Goal: Information Seeking & Learning: Learn about a topic

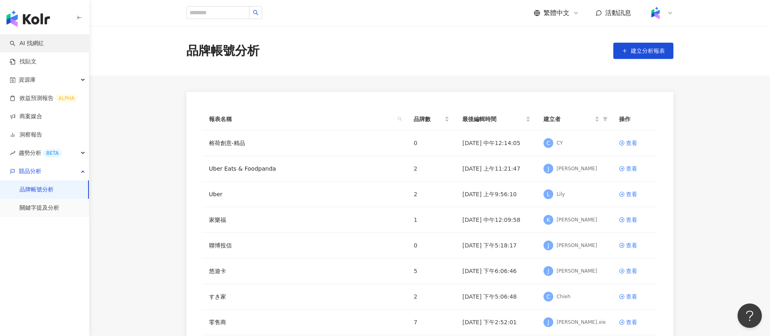
click at [39, 43] on link "AI 找網紅" at bounding box center [27, 43] width 34 height 8
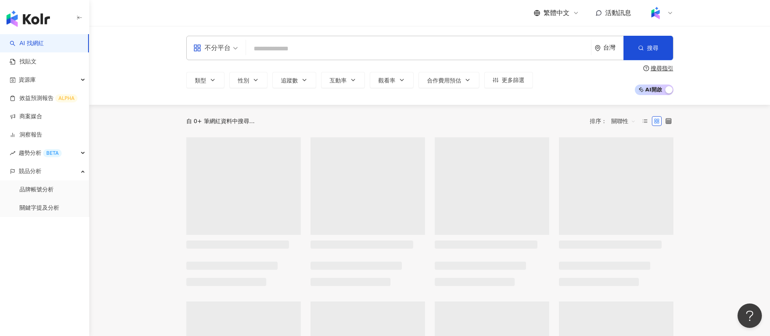
click at [414, 40] on div "不分平台 台灣 搜尋" at bounding box center [429, 48] width 487 height 24
click at [382, 48] on input "search" at bounding box center [418, 48] width 339 height 15
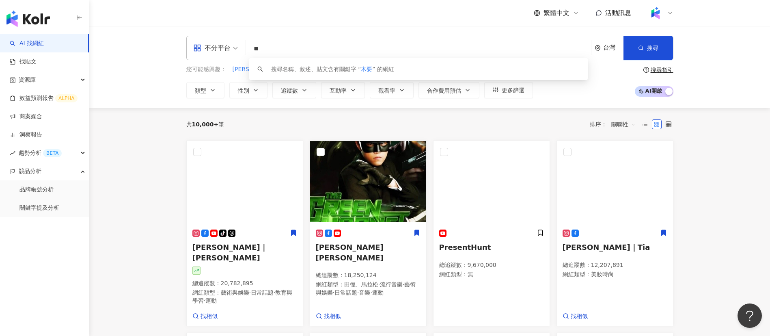
type input "**"
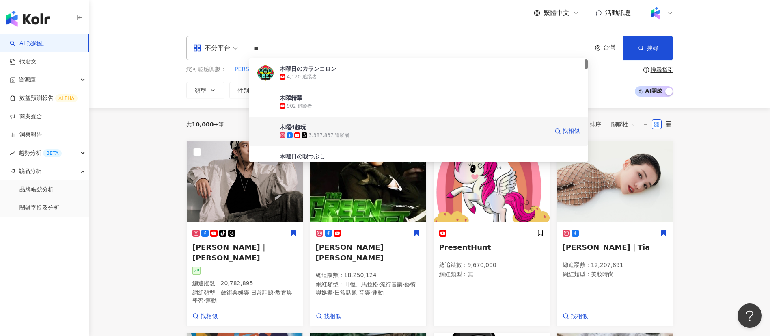
scroll to position [14, 0]
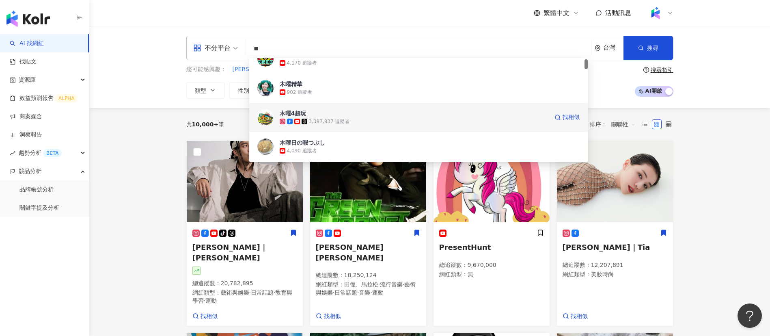
click at [363, 112] on span "木曜4超玩" at bounding box center [414, 113] width 269 height 8
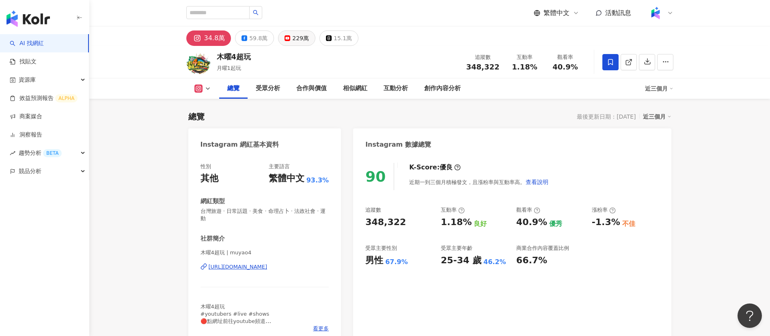
click at [292, 36] on div "229萬" at bounding box center [300, 37] width 17 height 11
click at [292, 37] on div "229萬" at bounding box center [300, 37] width 17 height 11
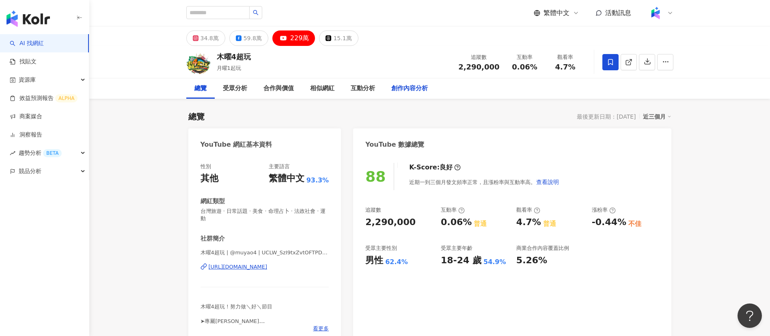
click at [408, 86] on div "創作內容分析" at bounding box center [409, 89] width 37 height 10
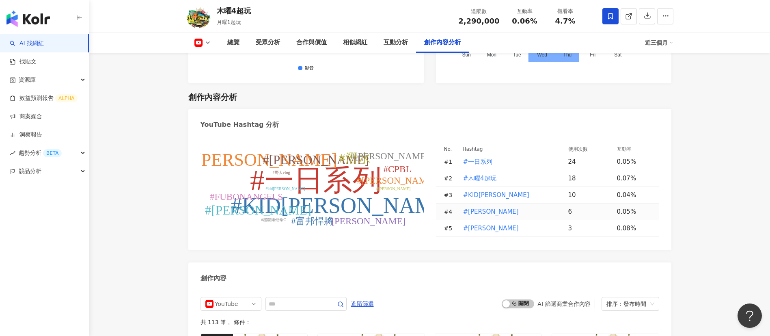
scroll to position [2215, 0]
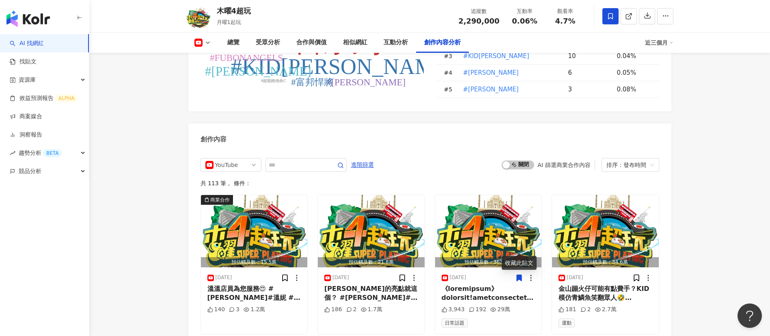
click at [451, 123] on div "創作內容" at bounding box center [429, 136] width 483 height 26
click at [311, 160] on input "text" at bounding box center [297, 165] width 57 height 10
type input "*"
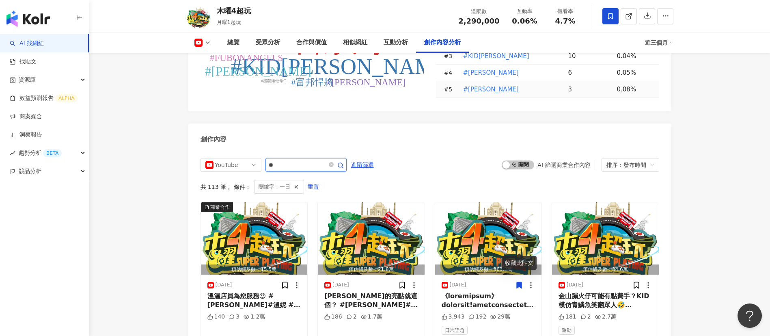
scroll to position [2187, 0]
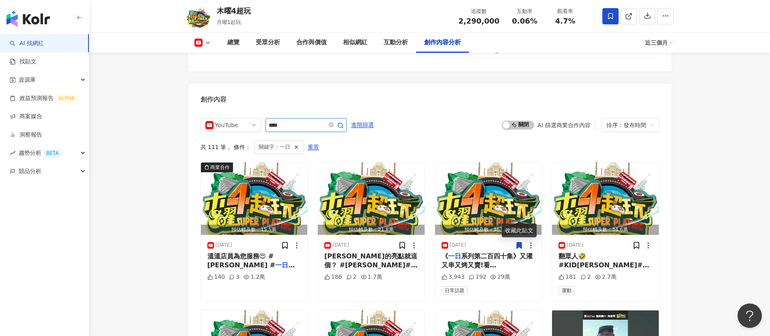
type input "****"
click at [521, 121] on span "啟動 關閉" at bounding box center [518, 125] width 32 height 9
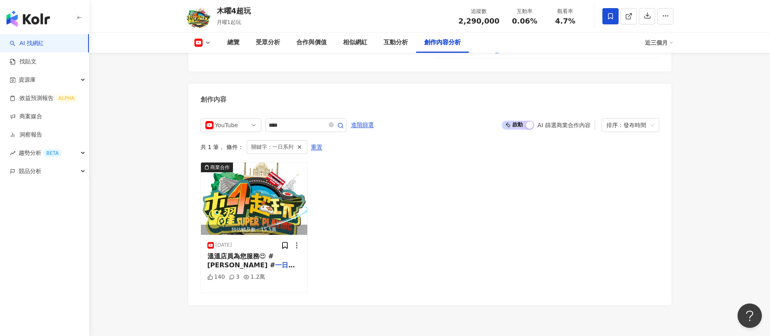
click at [525, 121] on span "啟動 關閉" at bounding box center [518, 125] width 32 height 9
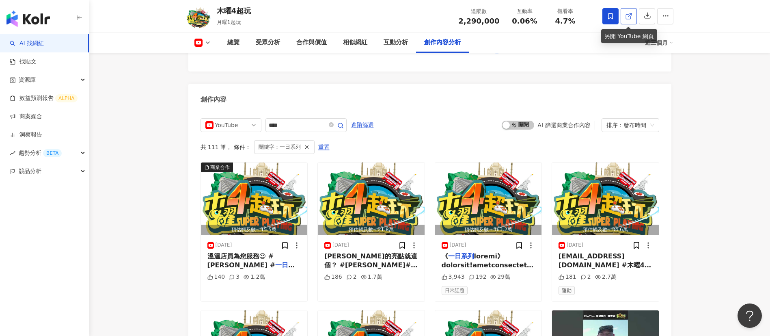
click at [631, 13] on icon at bounding box center [628, 16] width 7 height 7
click at [444, 84] on div "創作內容" at bounding box center [429, 97] width 483 height 26
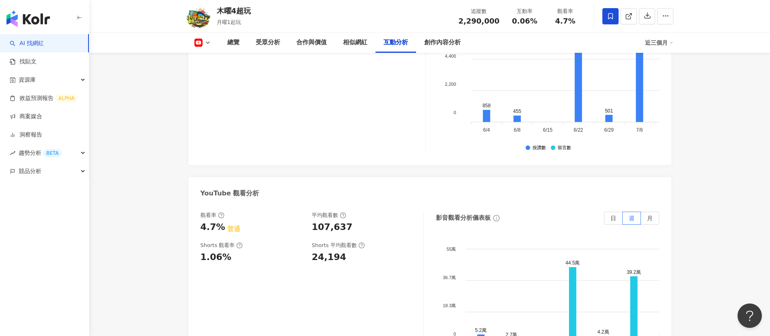
scroll to position [1439, 0]
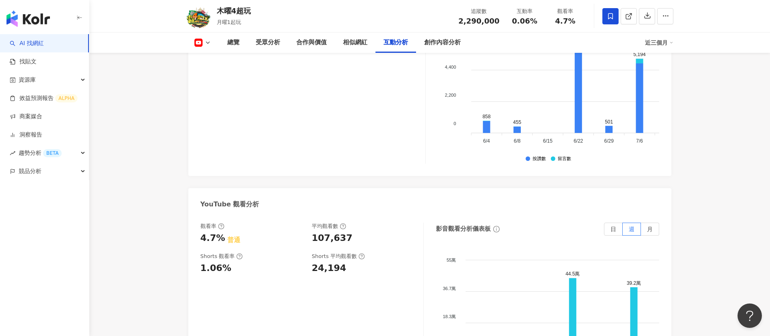
click at [661, 44] on div "近三個月" at bounding box center [659, 42] width 28 height 13
click at [663, 79] on link "近六個月" at bounding box center [663, 76] width 23 height 9
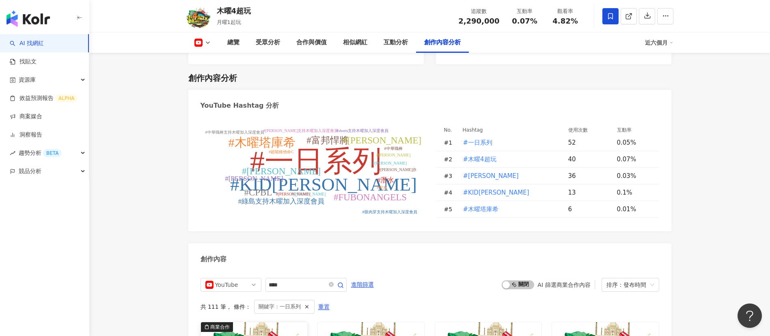
scroll to position [2162, 0]
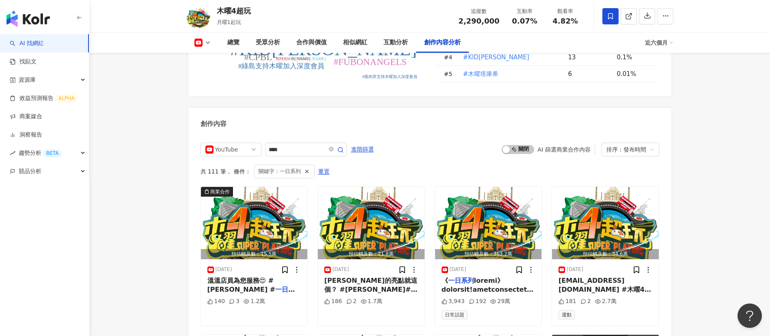
click at [255, 277] on span "溫溫店員為您服務😍 #[PERSON_NAME]#[PERSON_NAME] #" at bounding box center [241, 285] width 68 height 17
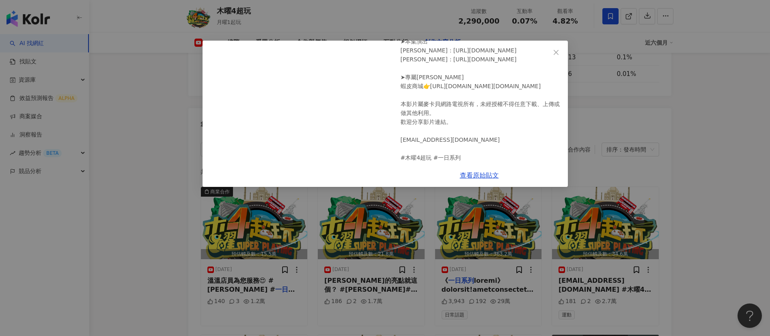
scroll to position [174, 0]
click at [642, 125] on div "木曜4超玩 2025/9/1 溫溫店員為您服務😍 #邰智源 #溫妮 #一日系列 支持木曜加入深度會員：https://cbtv.tw/join 請訂閱我們的頻…" at bounding box center [385, 168] width 770 height 336
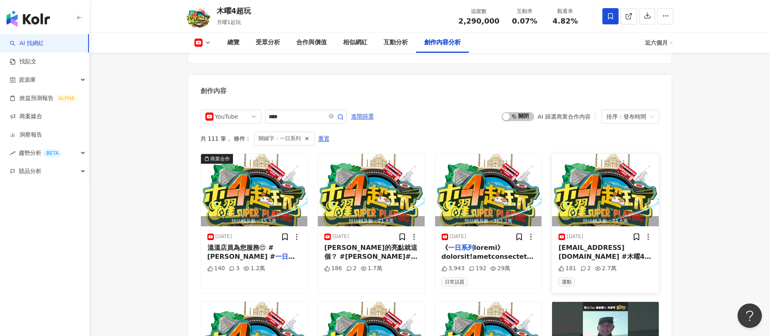
scroll to position [2196, 0]
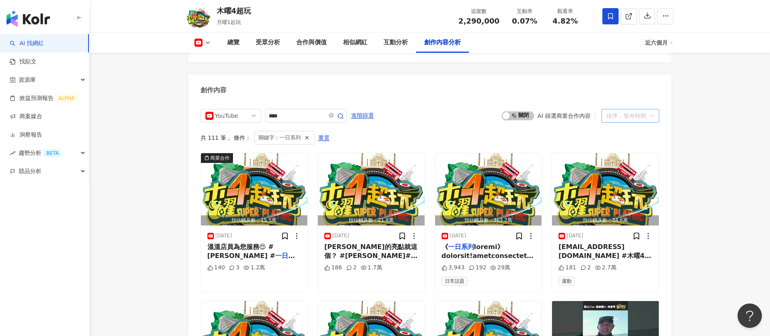
click at [651, 109] on span "排序：發布時間" at bounding box center [631, 115] width 48 height 13
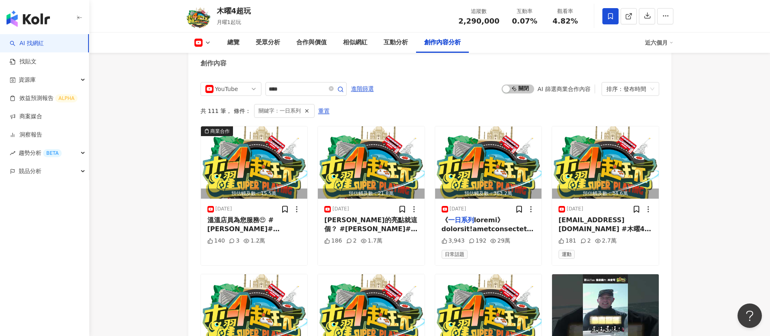
scroll to position [2157, 0]
